Goal: Transaction & Acquisition: Purchase product/service

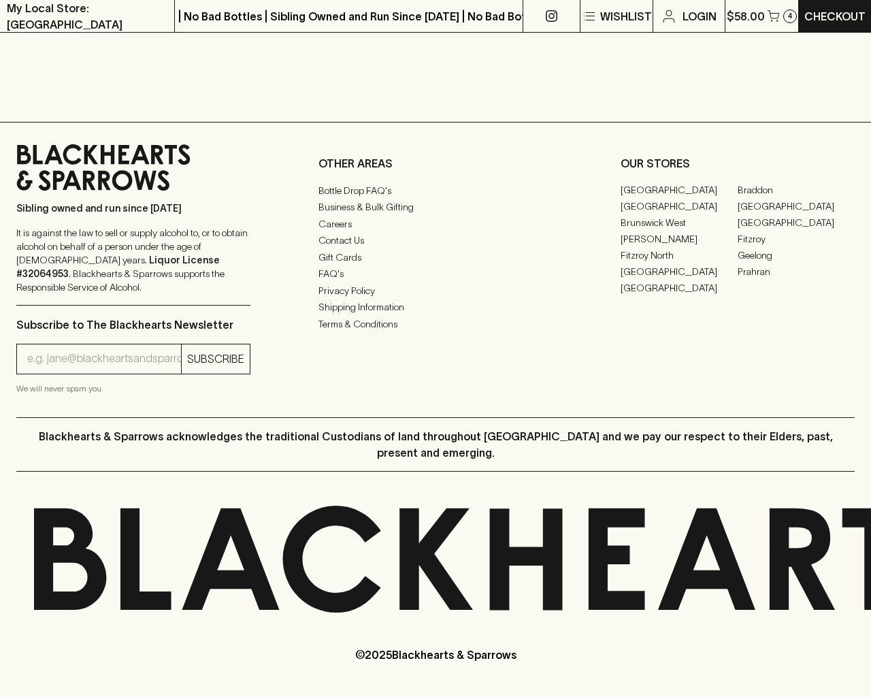
scroll to position [617, 0]
type input "[EMAIL_ADDRESS]"
type input "1"
type input "e"
checkbox input "true"
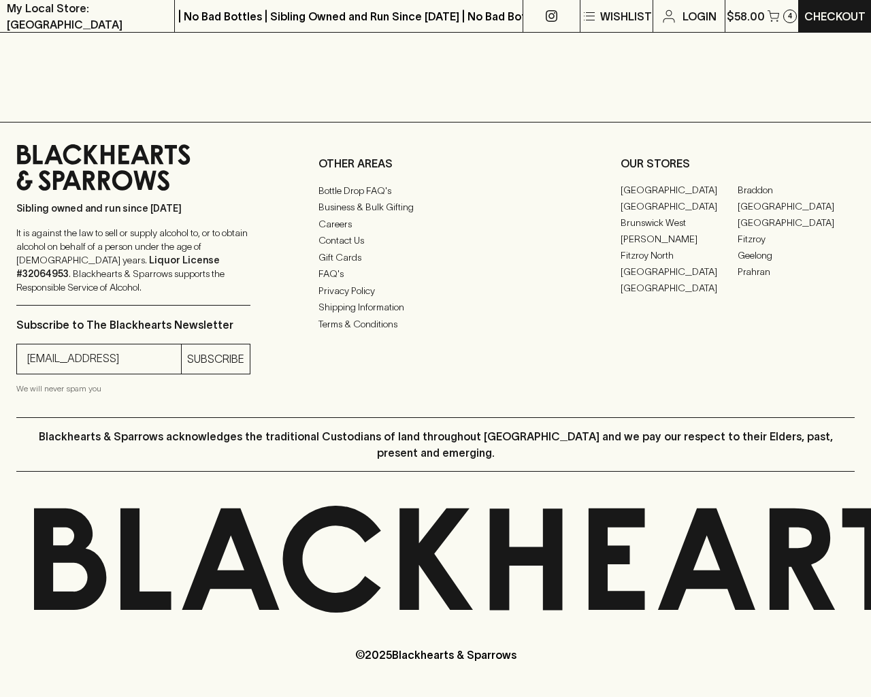
type input "Elderton E - Series"
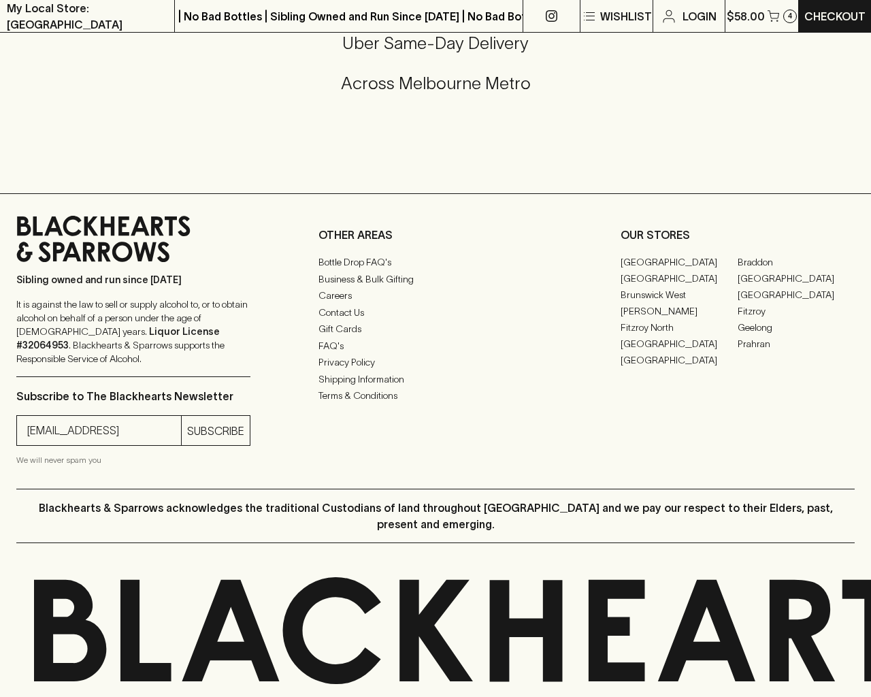
type input "1"
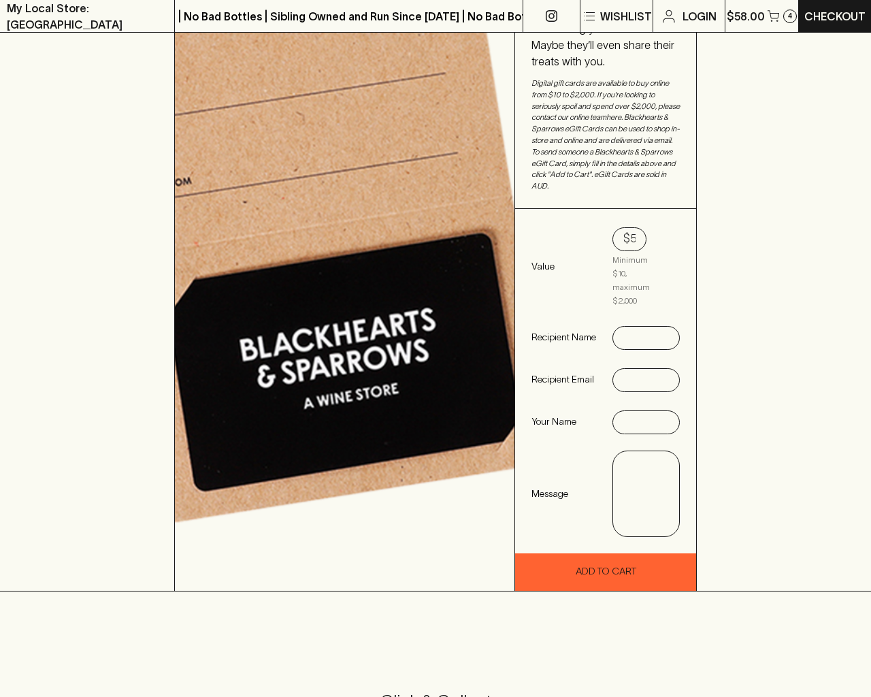
scroll to position [1021, 0]
